Goal: Obtain resource: Obtain resource

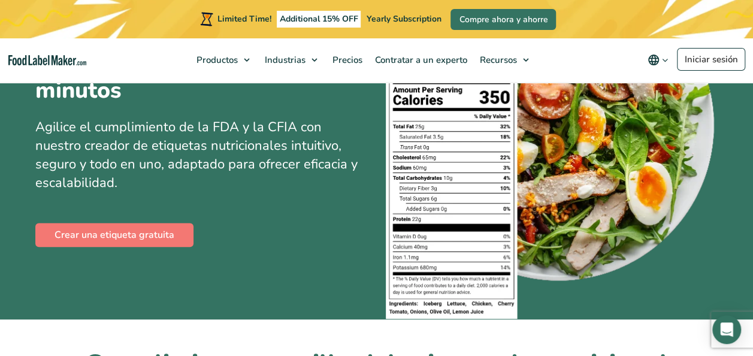
scroll to position [180, 0]
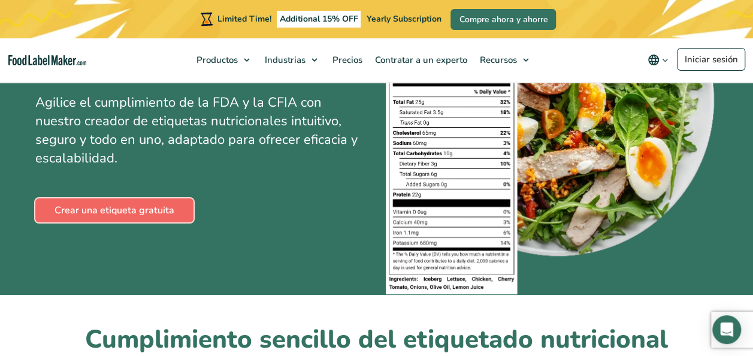
click at [173, 212] on link "Crear una etiqueta gratuita" at bounding box center [114, 210] width 158 height 24
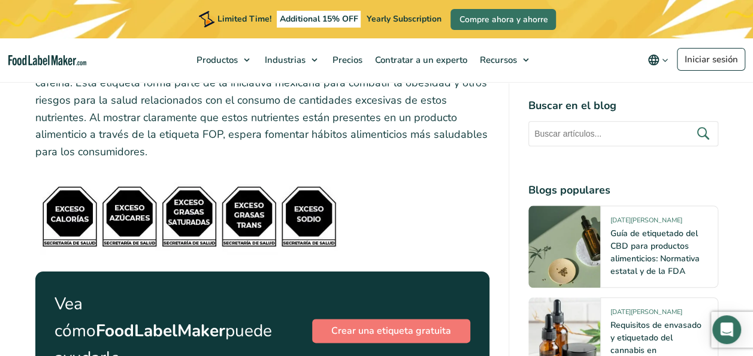
scroll to position [5093, 0]
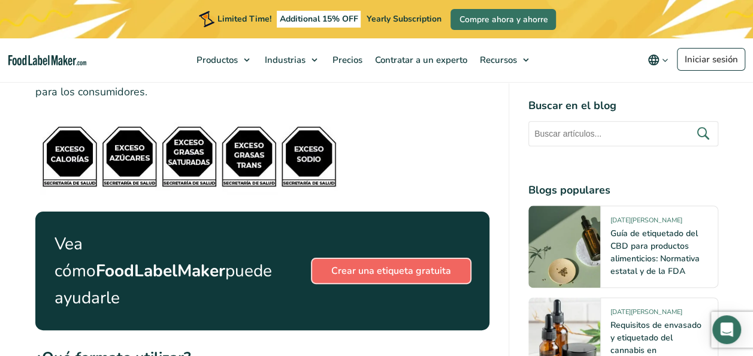
drag, startPoint x: 363, startPoint y: 167, endPoint x: 371, endPoint y: 167, distance: 8.4
click at [363, 259] on link "Crear una etiqueta gratuita" at bounding box center [391, 271] width 158 height 24
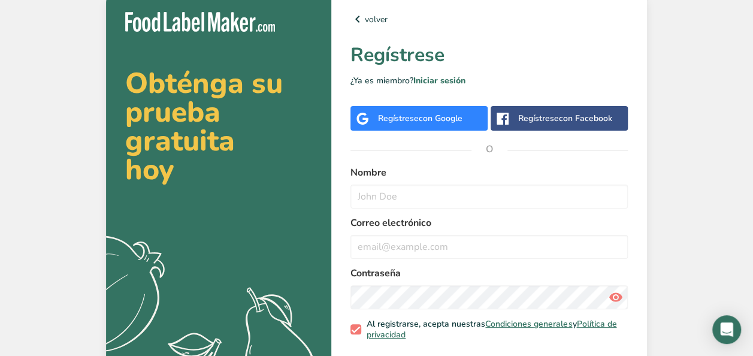
click at [428, 119] on span "con Google" at bounding box center [441, 118] width 44 height 11
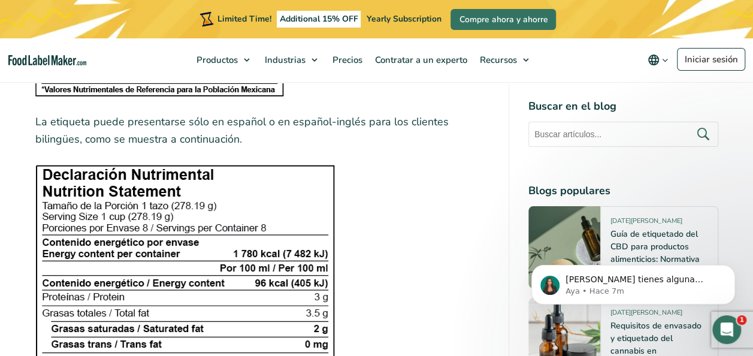
scroll to position [1797, 0]
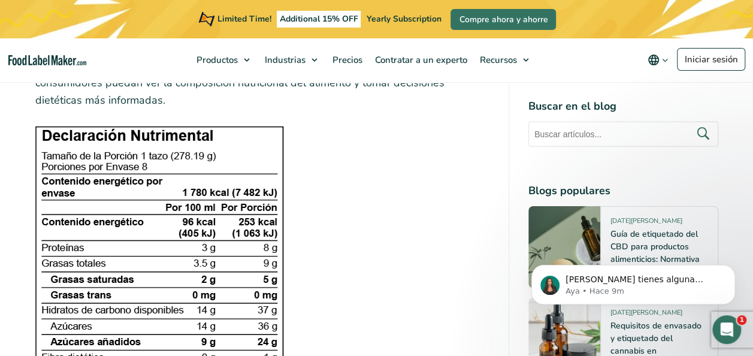
click at [697, 181] on div "Buscar en el blog Blogs populares" at bounding box center [623, 318] width 190 height 441
click at [312, 163] on figure at bounding box center [262, 291] width 454 height 330
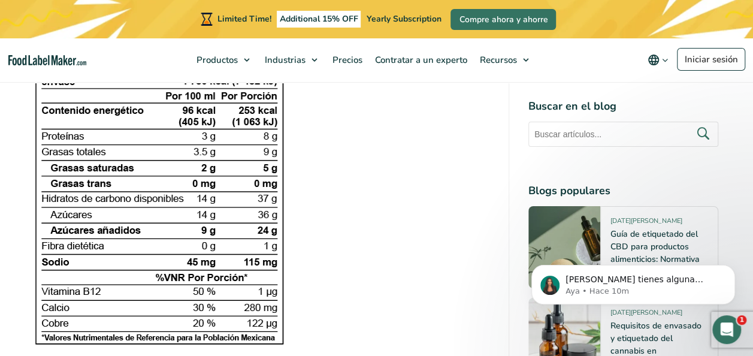
scroll to position [1917, 0]
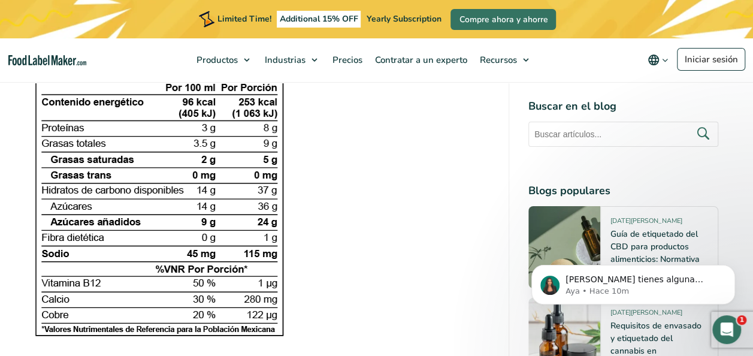
click at [312, 211] on figure at bounding box center [262, 171] width 454 height 330
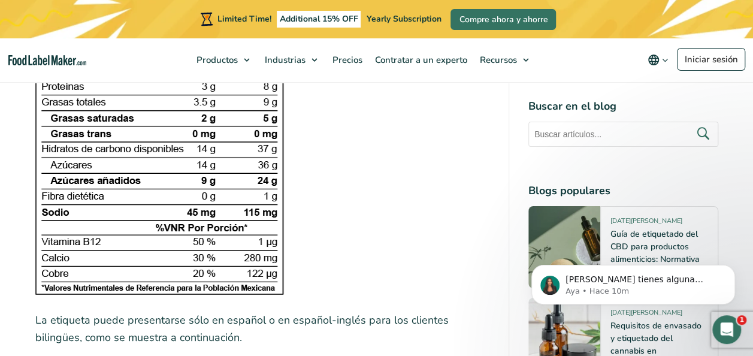
scroll to position [1977, 0]
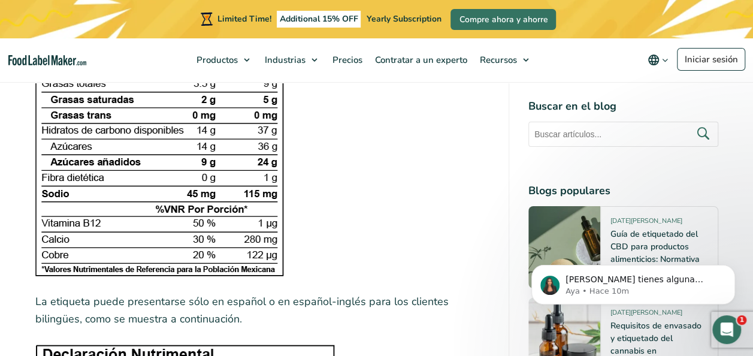
click at [693, 172] on div "Buscar en el blog Blogs populares" at bounding box center [623, 318] width 190 height 441
